Goal: Navigation & Orientation: Find specific page/section

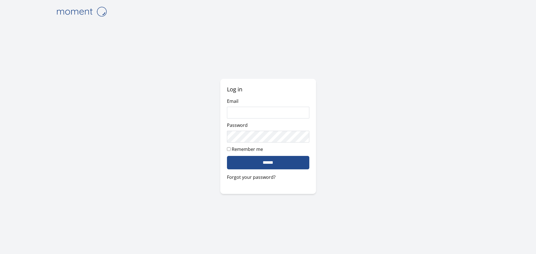
click at [256, 122] on div "Password" at bounding box center [268, 132] width 82 height 21
click at [257, 111] on input "Email" at bounding box center [268, 113] width 82 height 12
click at [269, 113] on input "Email" at bounding box center [268, 113] width 82 height 12
click at [0, 253] on com-1password-button at bounding box center [0, 254] width 0 height 0
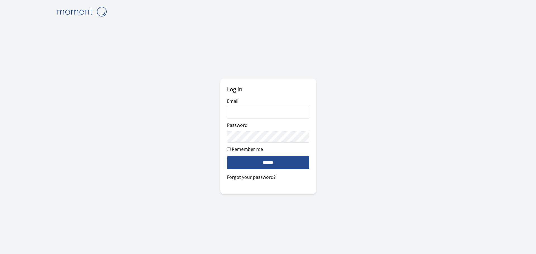
type input "**********"
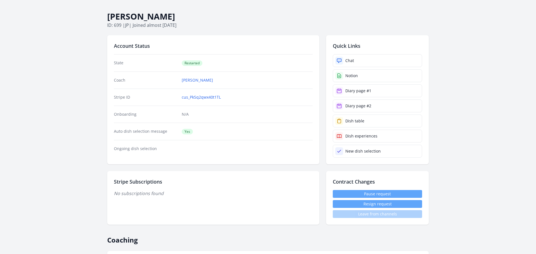
scroll to position [20, 0]
click at [373, 93] on link "Diary page #1" at bounding box center [377, 91] width 89 height 13
click at [357, 102] on link "Diary page #2" at bounding box center [377, 106] width 89 height 13
click at [360, 124] on link "Dish table" at bounding box center [377, 121] width 89 height 13
click at [359, 134] on div "Dish experiences" at bounding box center [361, 137] width 32 height 6
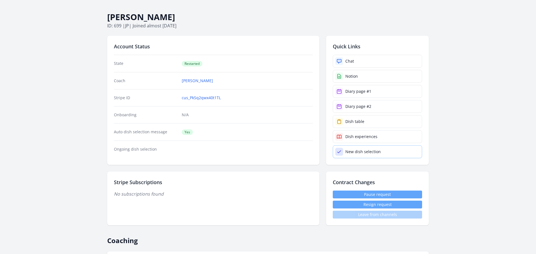
click at [373, 155] on link "New dish selection" at bounding box center [377, 151] width 89 height 13
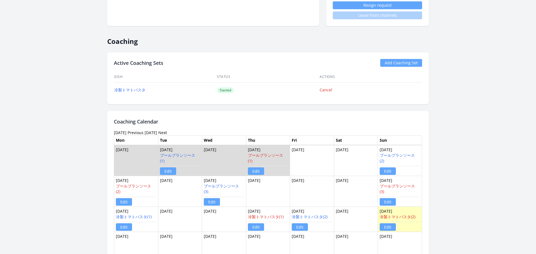
scroll to position [220, 0]
click at [118, 88] on link "冷製トマトパスタ" at bounding box center [129, 88] width 31 height 5
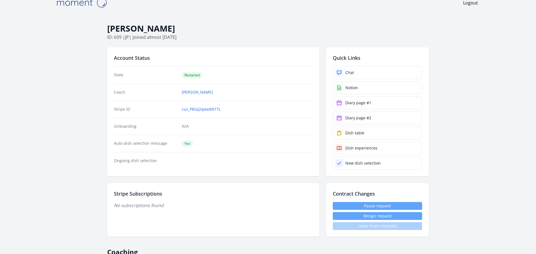
scroll to position [0, 0]
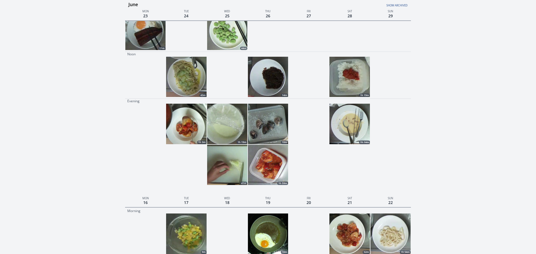
scroll to position [1875, 0]
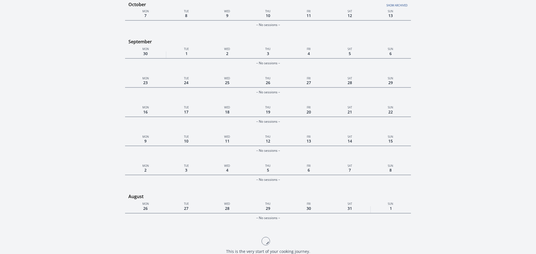
scroll to position [1436, 0]
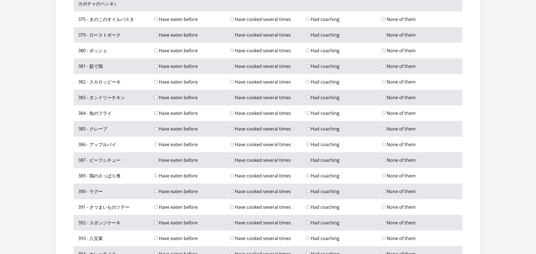
scroll to position [3127, 0]
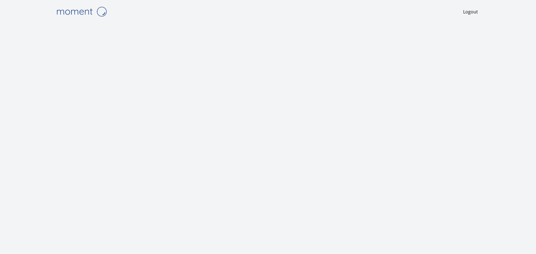
click at [33, 93] on body "Logout" at bounding box center [268, 127] width 536 height 254
